Goal: Task Accomplishment & Management: Manage account settings

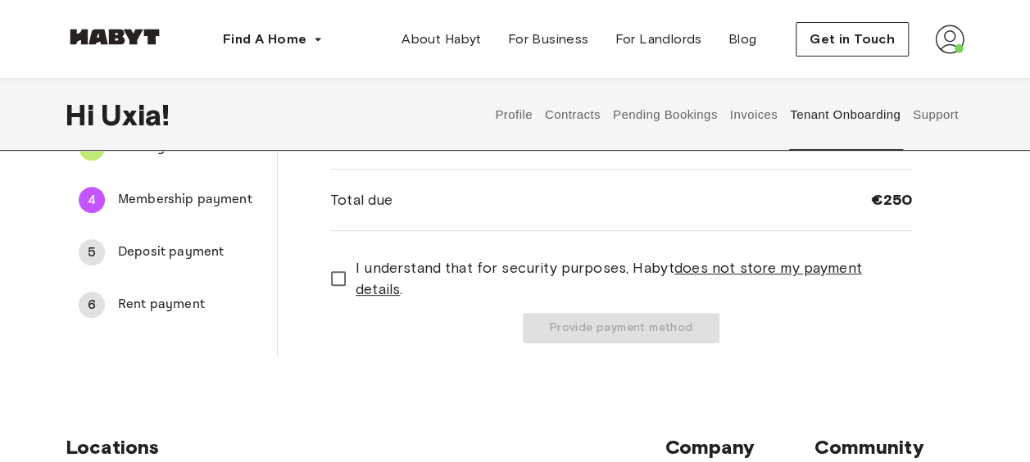
scroll to position [211, 0]
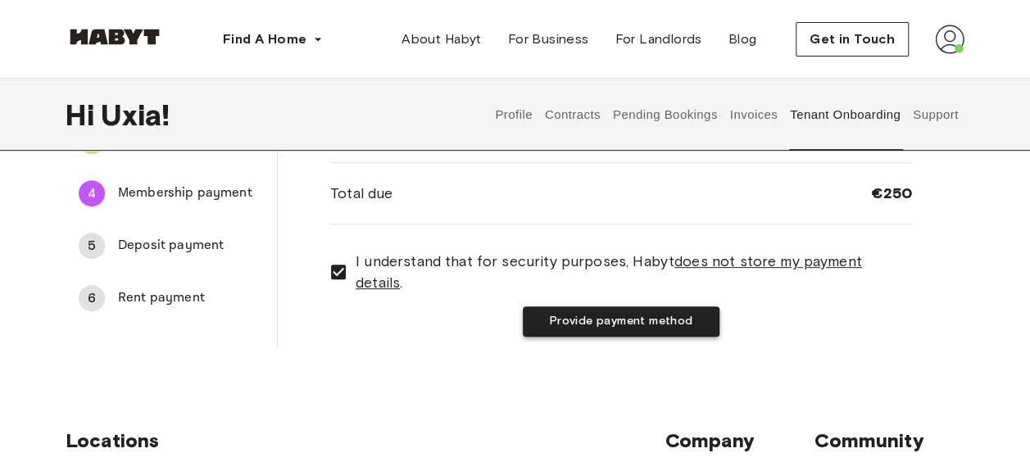
click at [611, 317] on button "Provide payment method" at bounding box center [621, 321] width 197 height 30
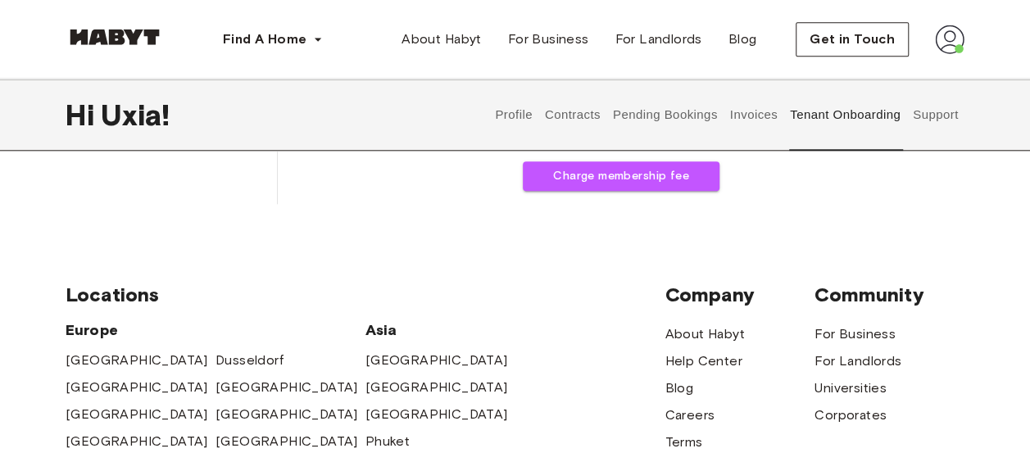
scroll to position [779, 0]
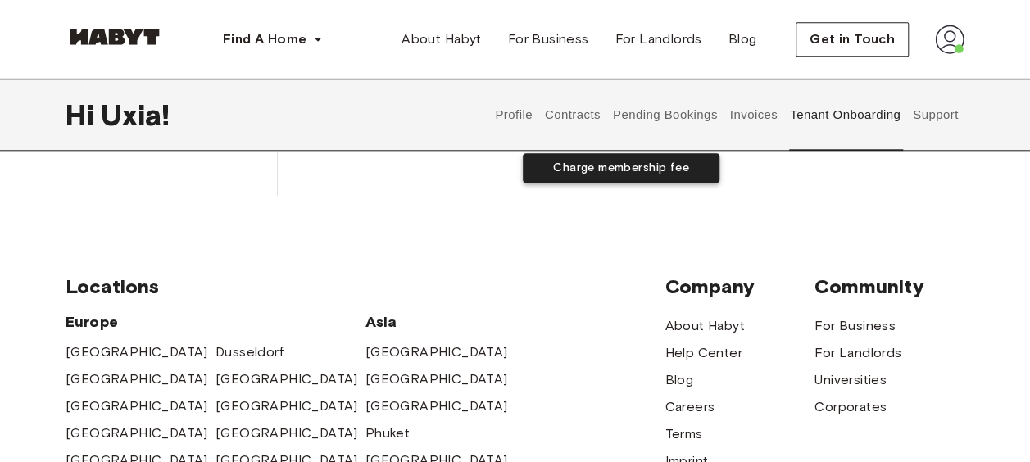
click at [600, 175] on button "Charge membership fee" at bounding box center [621, 168] width 197 height 30
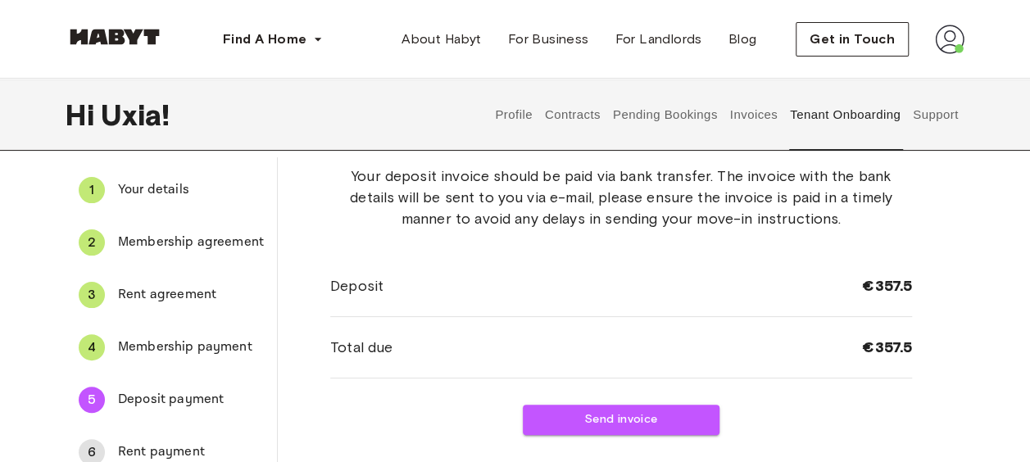
scroll to position [59, 0]
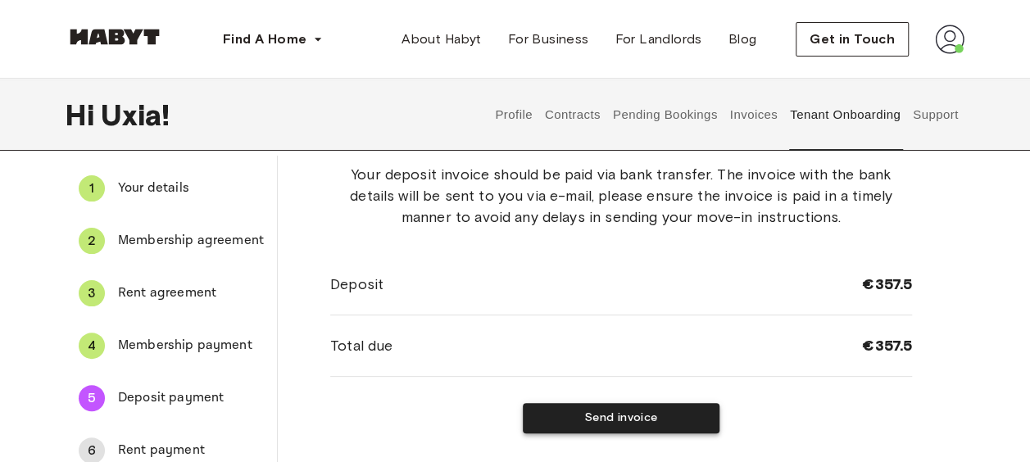
click at [588, 413] on button "Send invoice" at bounding box center [621, 418] width 197 height 30
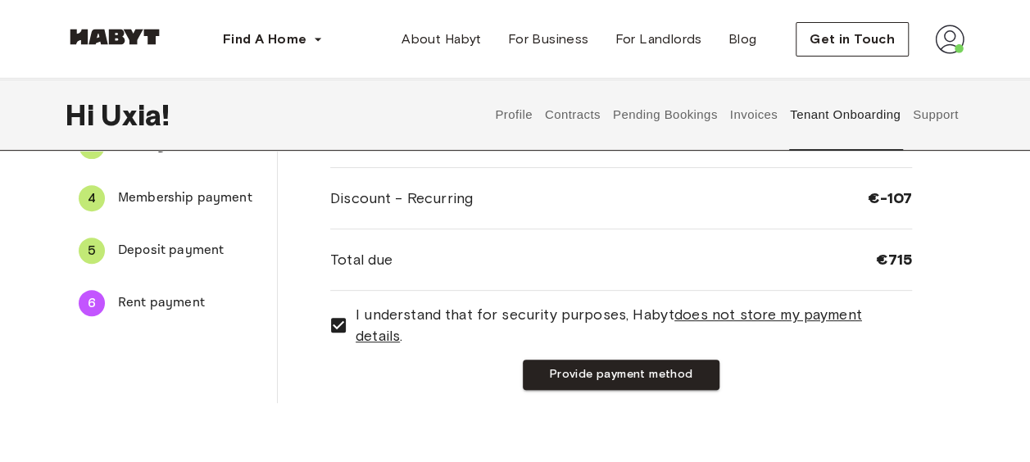
scroll to position [207, 0]
click at [566, 373] on button "Provide payment method" at bounding box center [621, 374] width 197 height 30
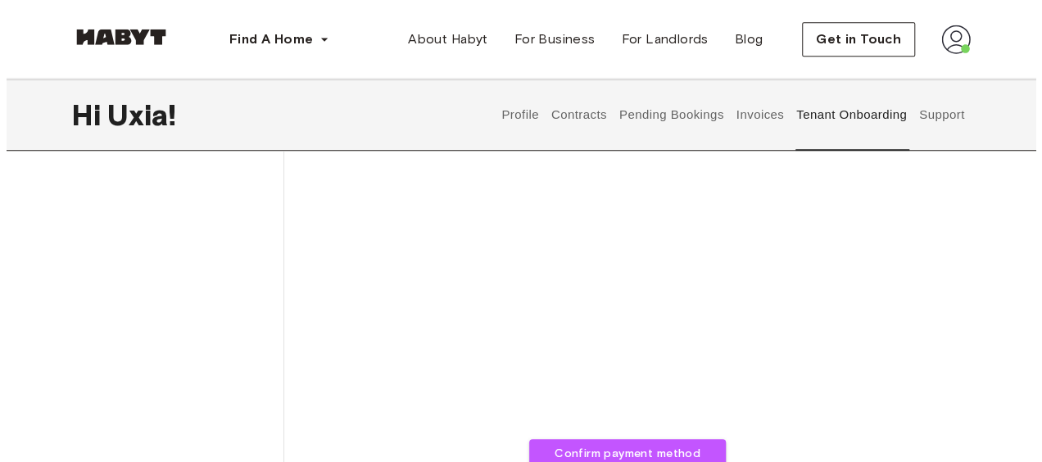
scroll to position [585, 0]
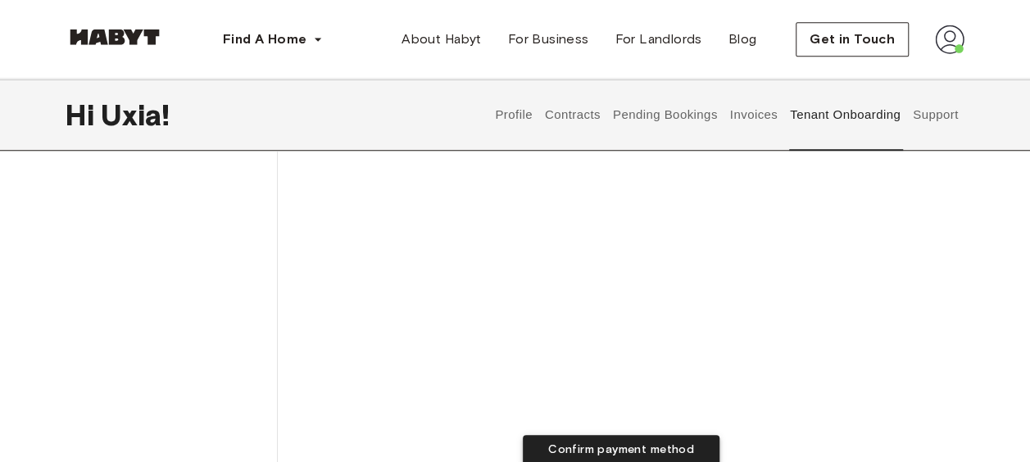
click at [586, 440] on button "Confirm payment method" at bounding box center [621, 450] width 197 height 30
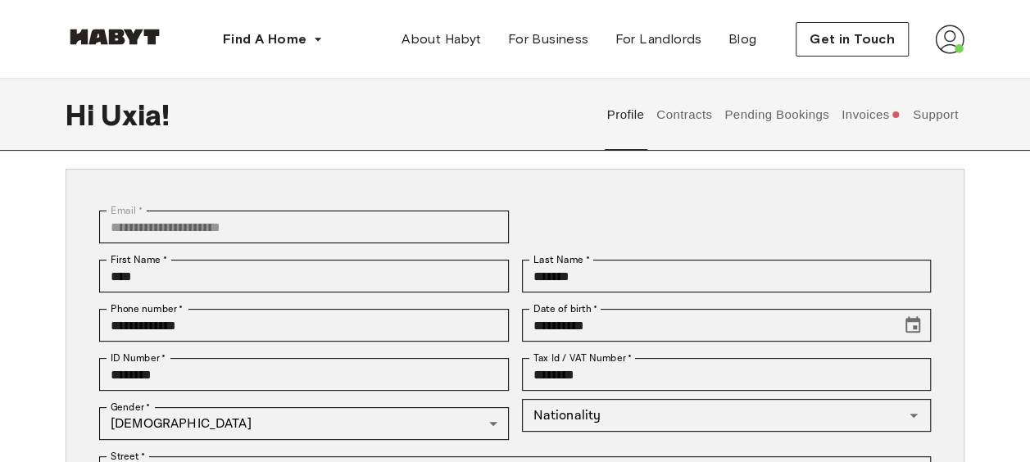
click at [867, 116] on button "Invoices" at bounding box center [870, 115] width 63 height 72
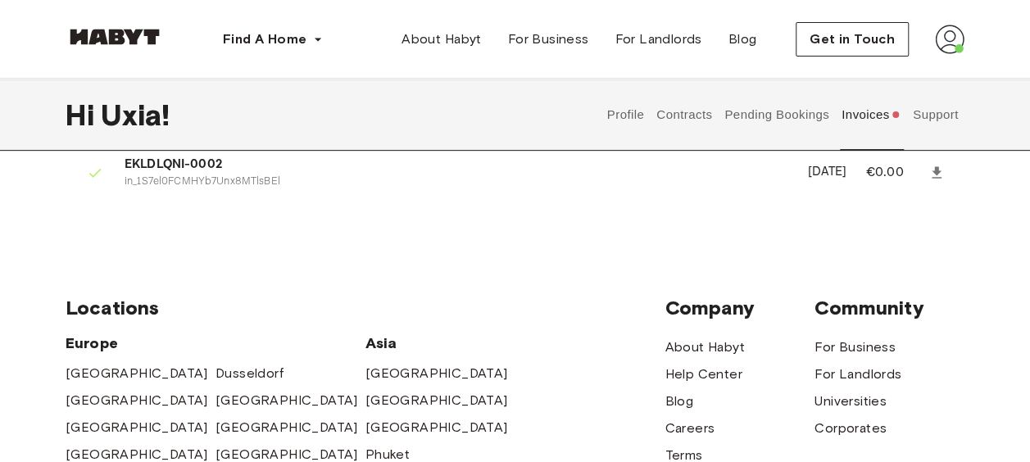
scroll to position [211, 0]
click at [783, 123] on button "Pending Bookings" at bounding box center [777, 115] width 109 height 72
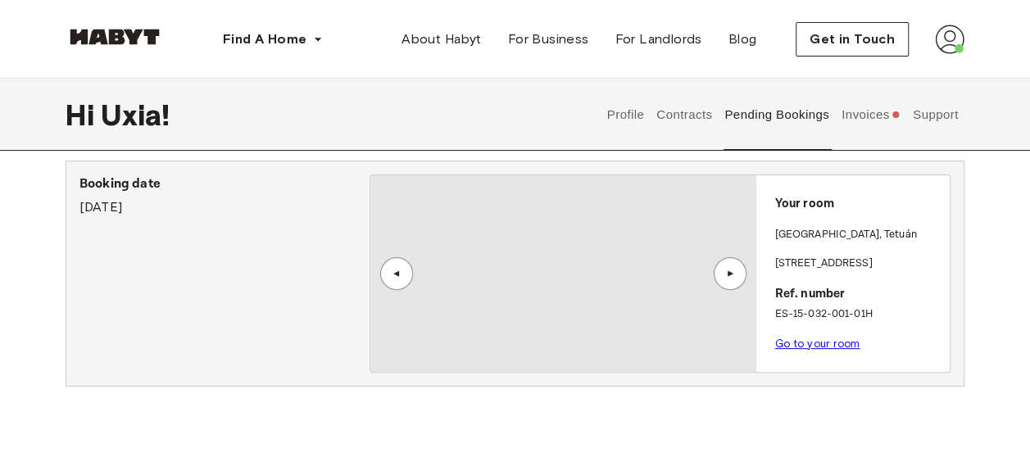
scroll to position [55, 0]
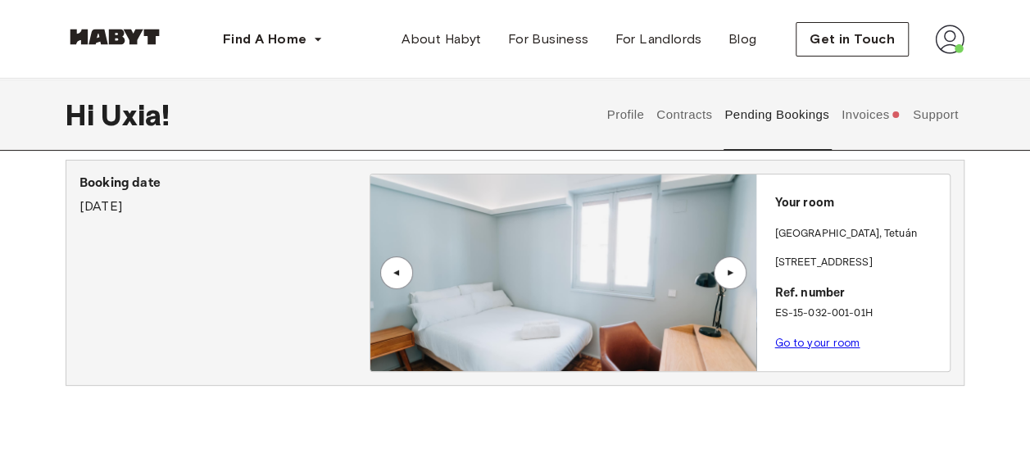
click at [816, 341] on link "Go to your room" at bounding box center [816, 343] width 85 height 12
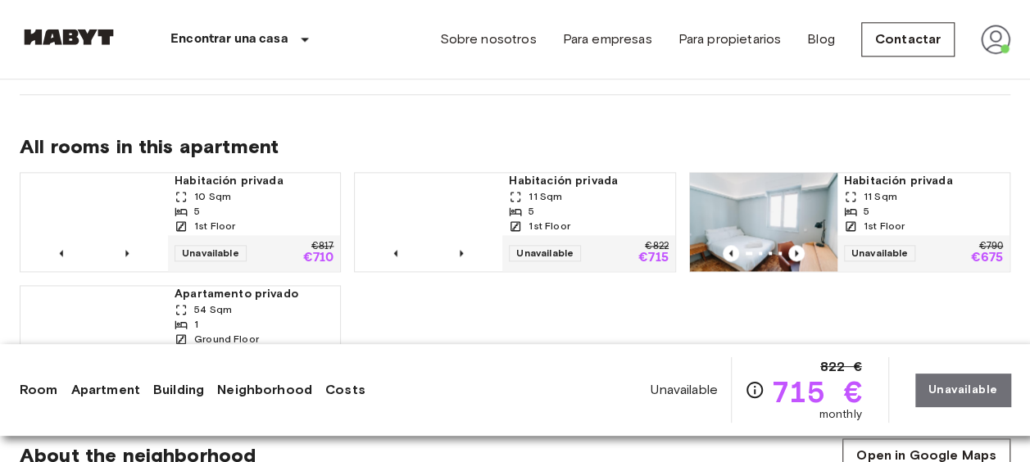
scroll to position [1011, 0]
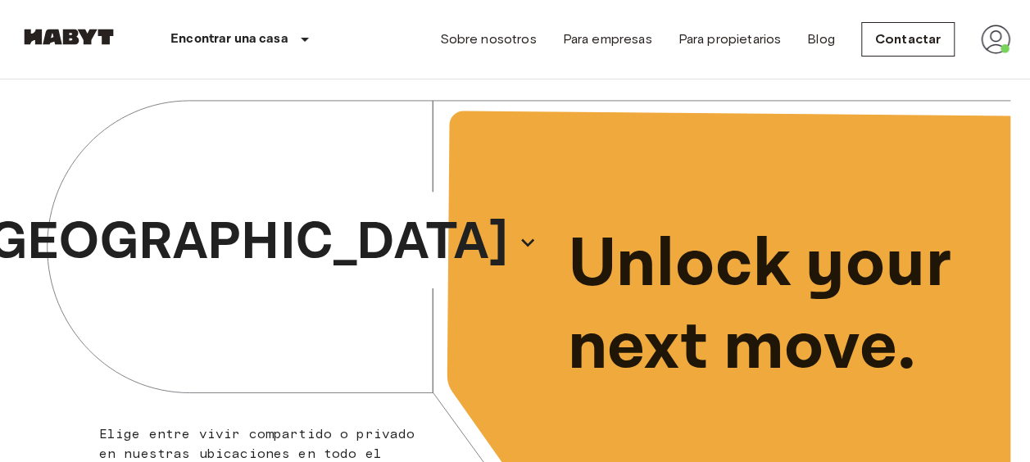
click at [1002, 49] on img at bounding box center [995, 39] width 29 height 29
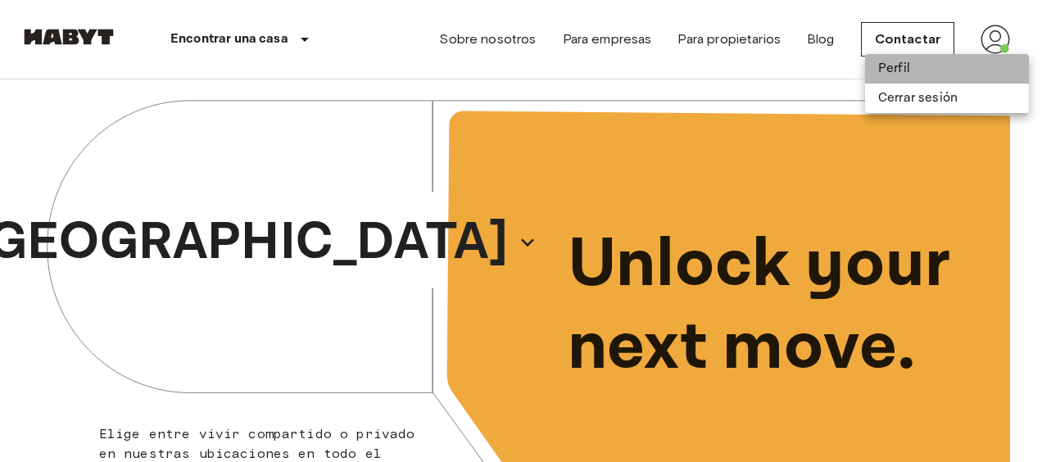
click at [946, 62] on li "Perfil" at bounding box center [947, 68] width 164 height 29
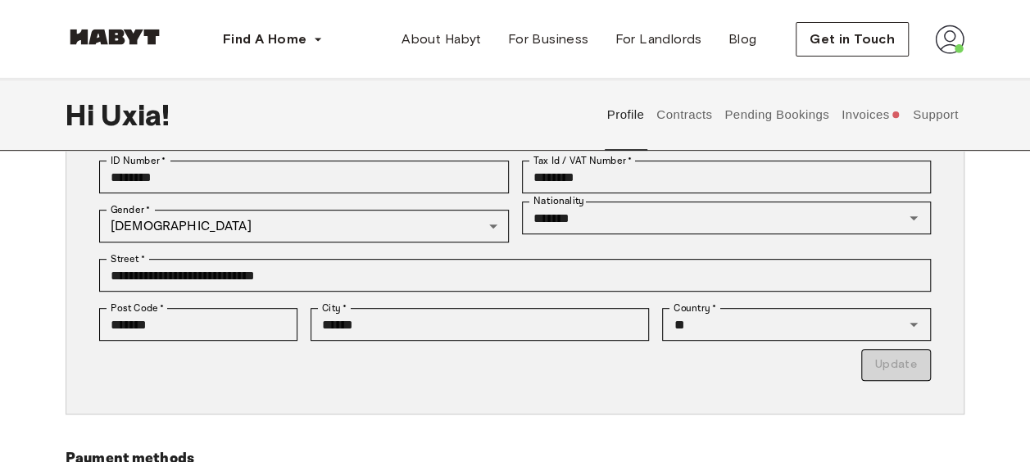
scroll to position [274, 0]
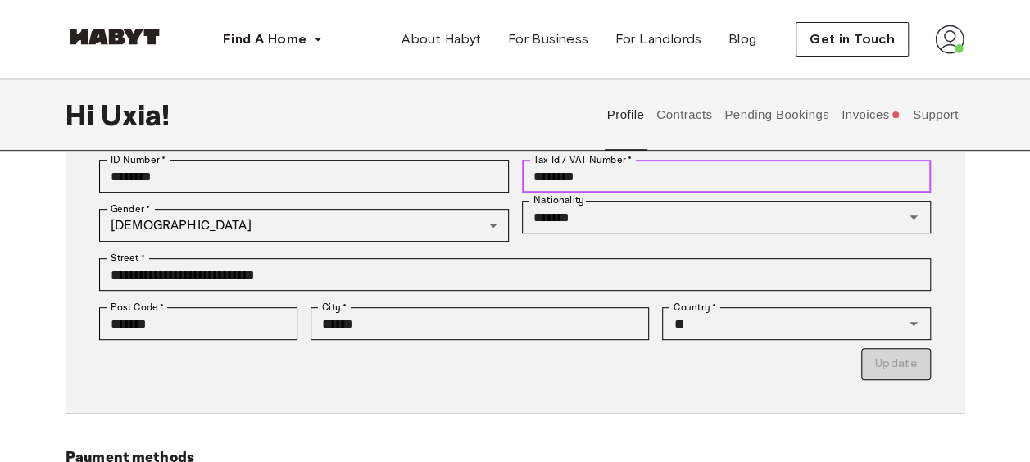
click at [619, 175] on input "********" at bounding box center [727, 176] width 410 height 33
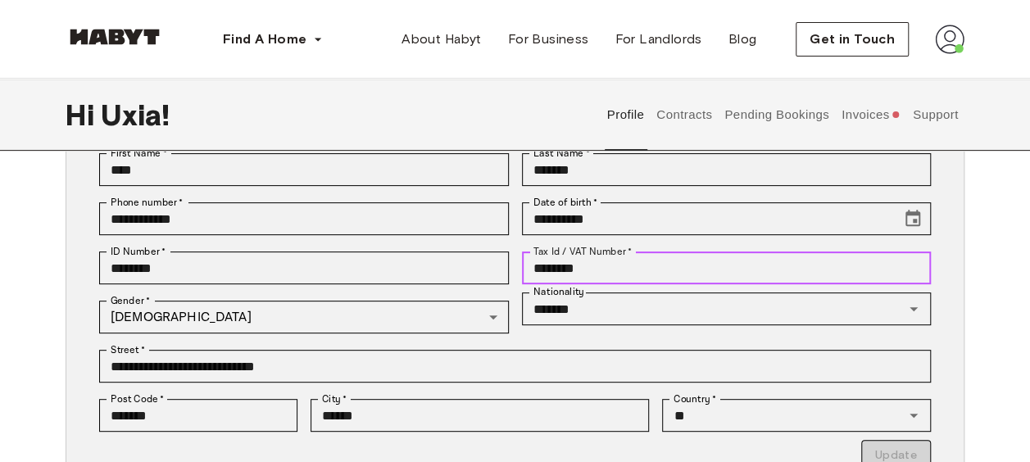
scroll to position [170, 0]
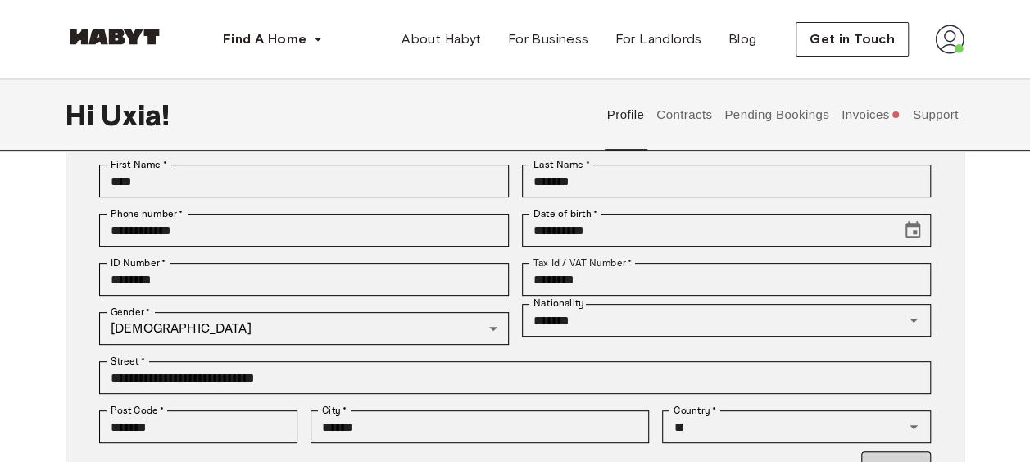
click at [11, 267] on div "**********" at bounding box center [515, 345] width 1030 height 677
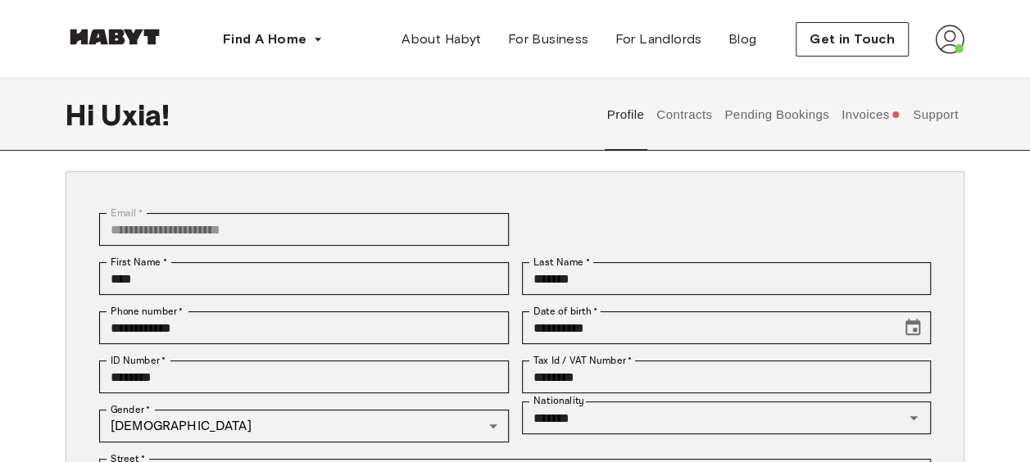
scroll to position [62, 0]
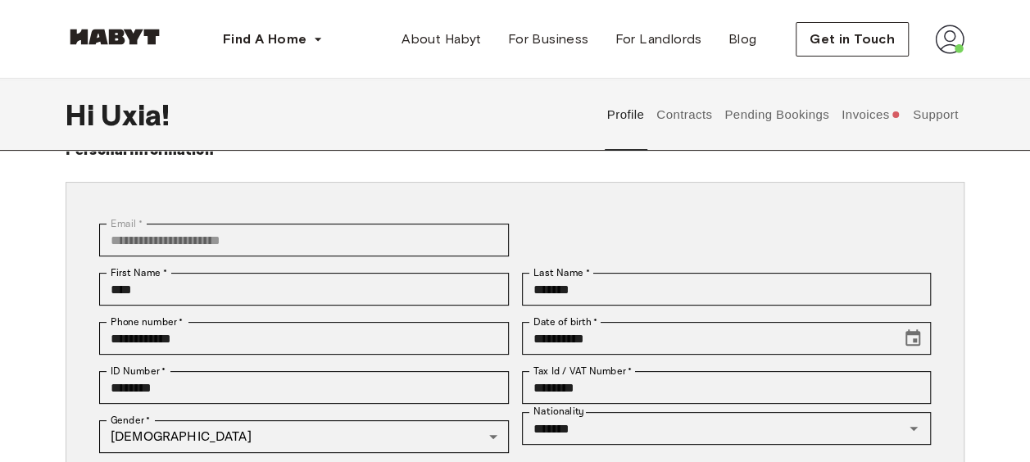
click at [801, 116] on button "Pending Bookings" at bounding box center [777, 115] width 109 height 72
